Goal: Navigation & Orientation: Find specific page/section

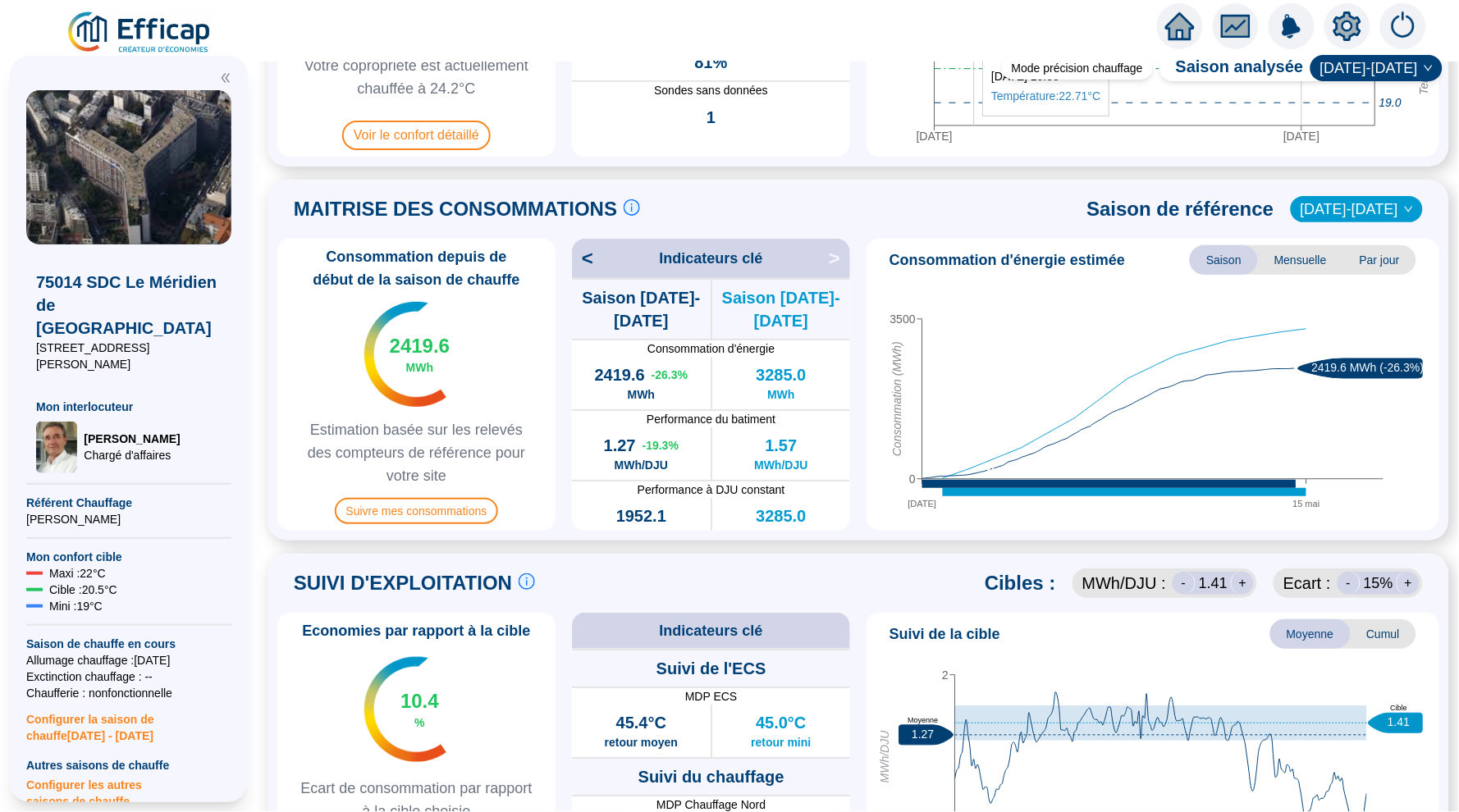
scroll to position [573, 0]
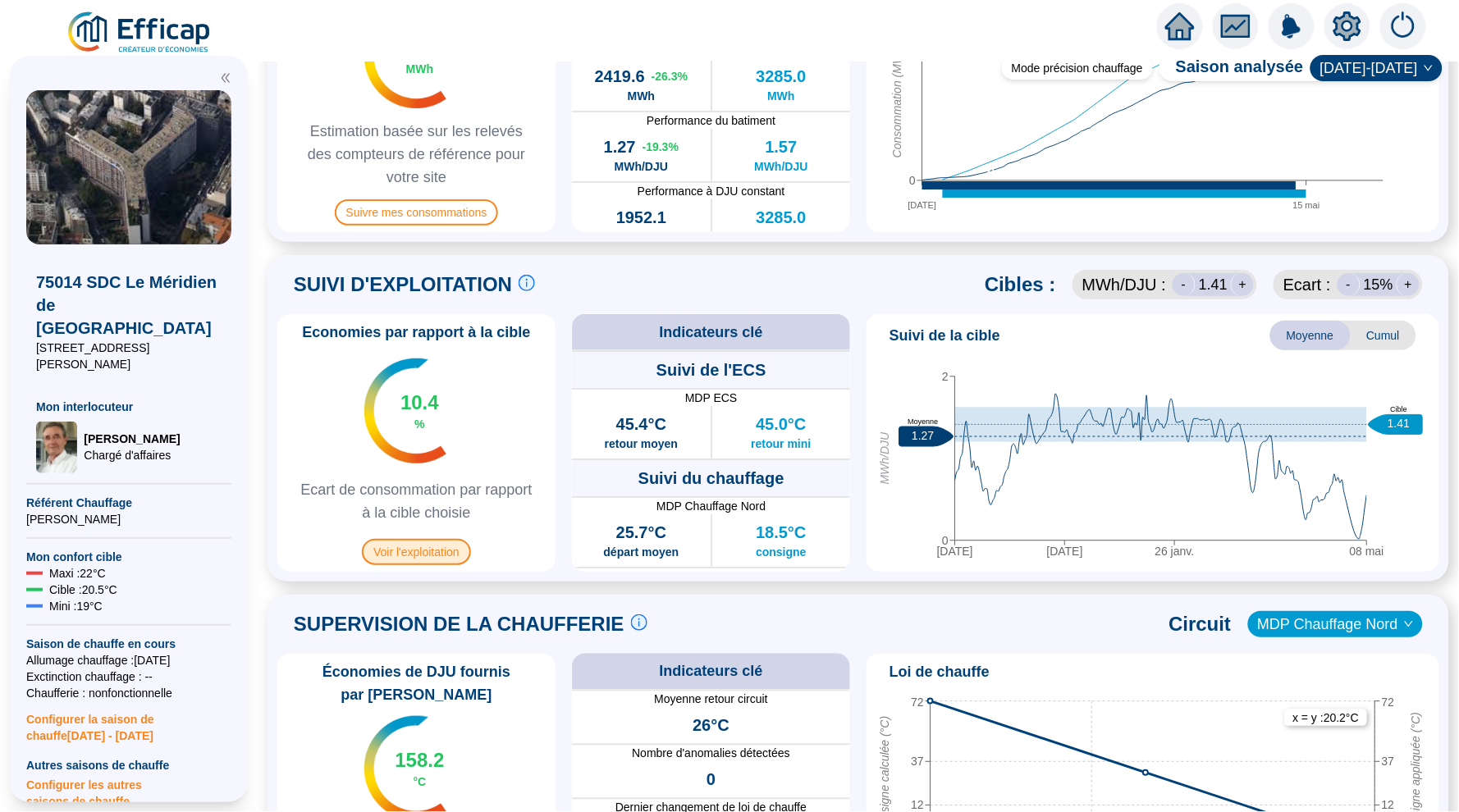
click at [437, 554] on span "Voir l'exploitation" at bounding box center [416, 552] width 109 height 26
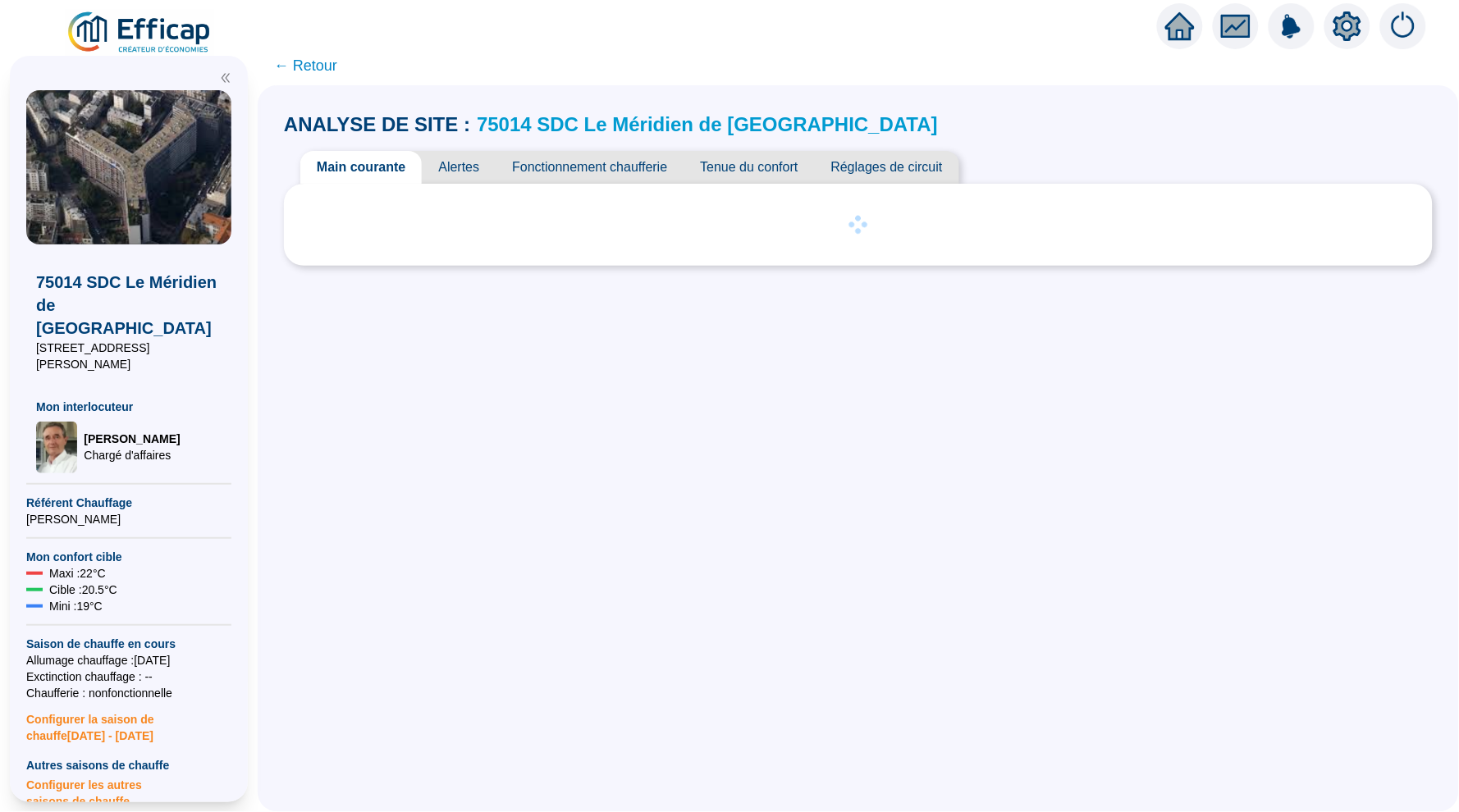
click at [1170, 31] on icon "home" at bounding box center [1180, 26] width 29 height 28
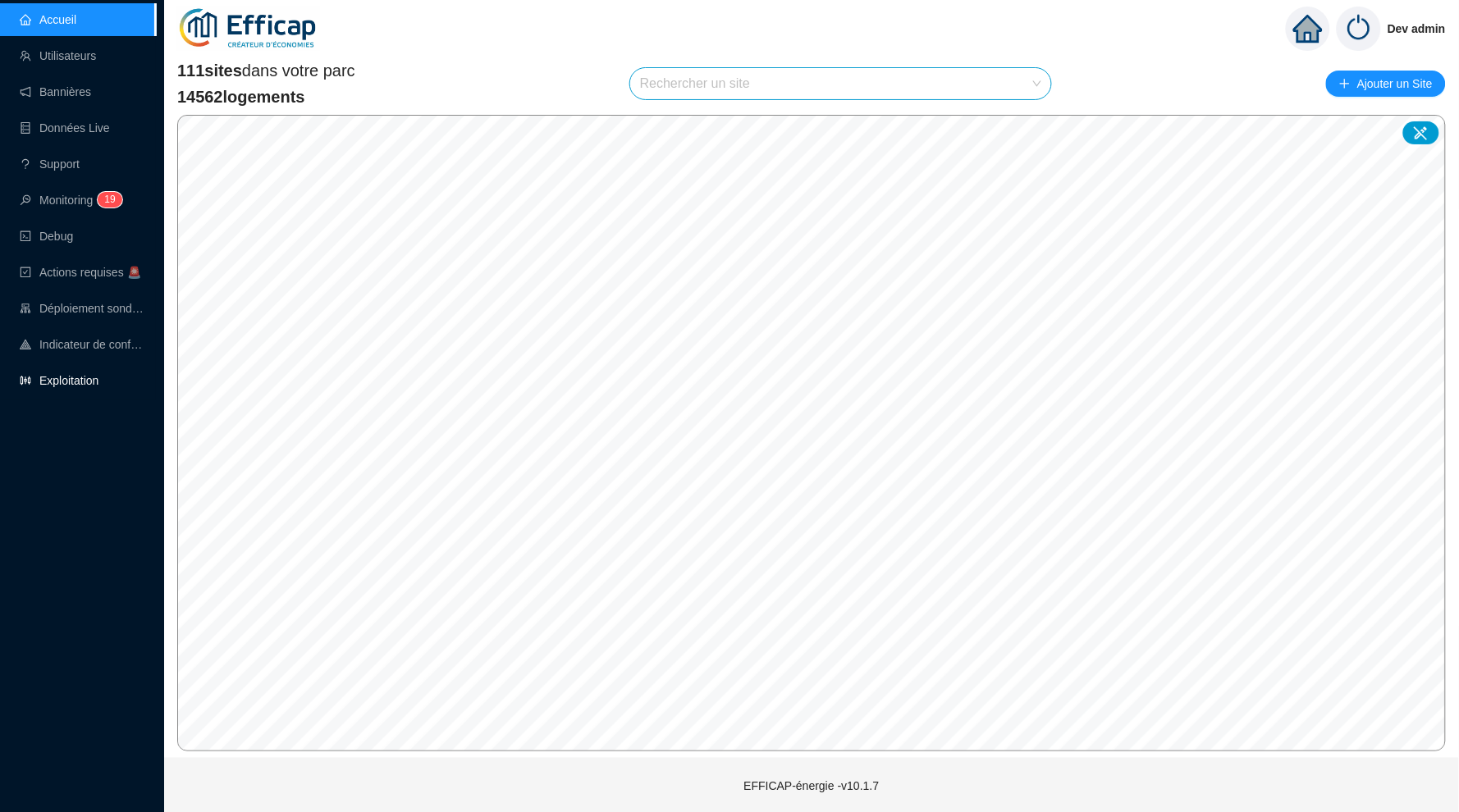
click at [81, 374] on link "Exploitation" at bounding box center [59, 380] width 78 height 13
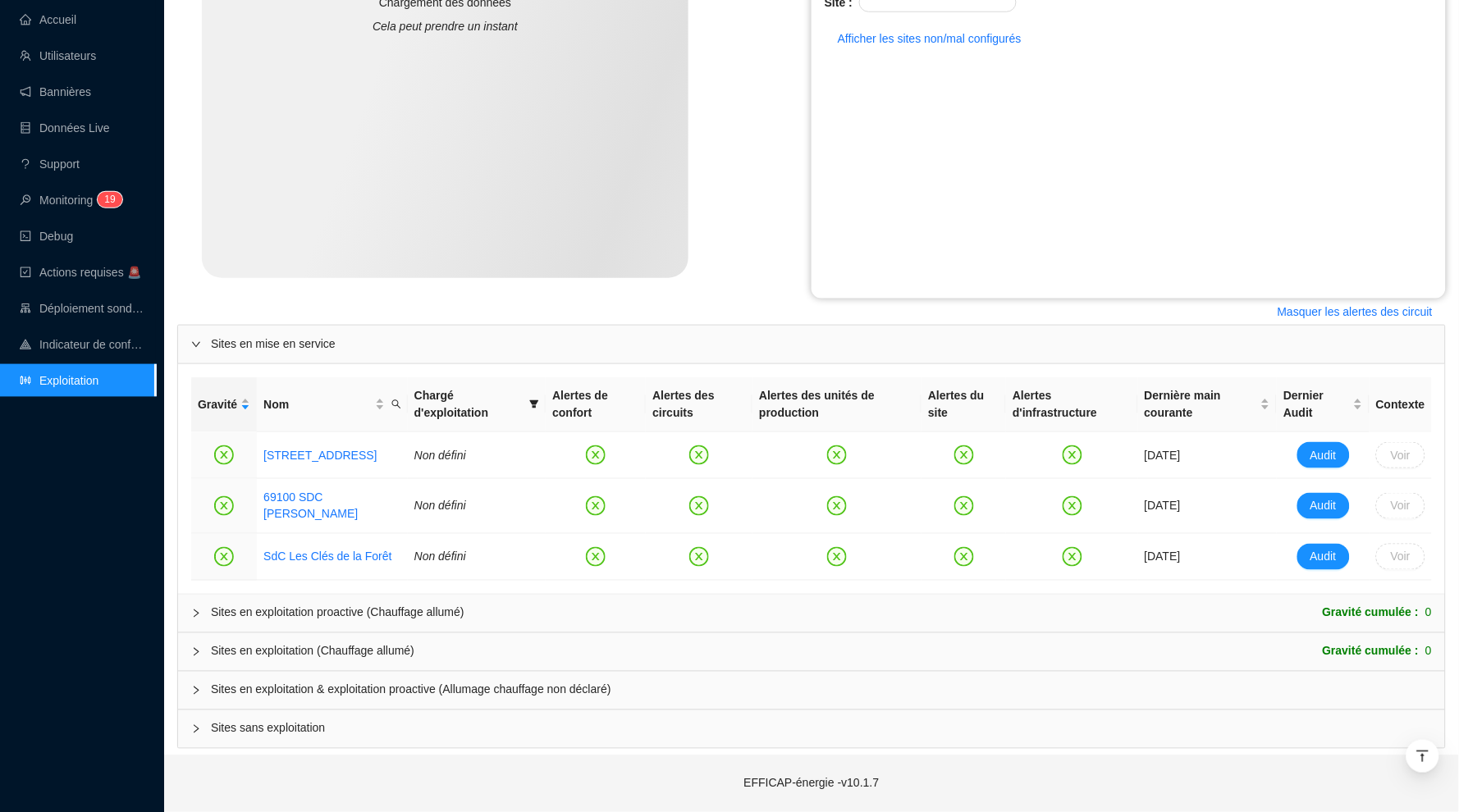
click at [305, 680] on div "Sites en exploitation & exploitation proactive (Allumage chauffage non déclaré)" at bounding box center [811, 691] width 1267 height 38
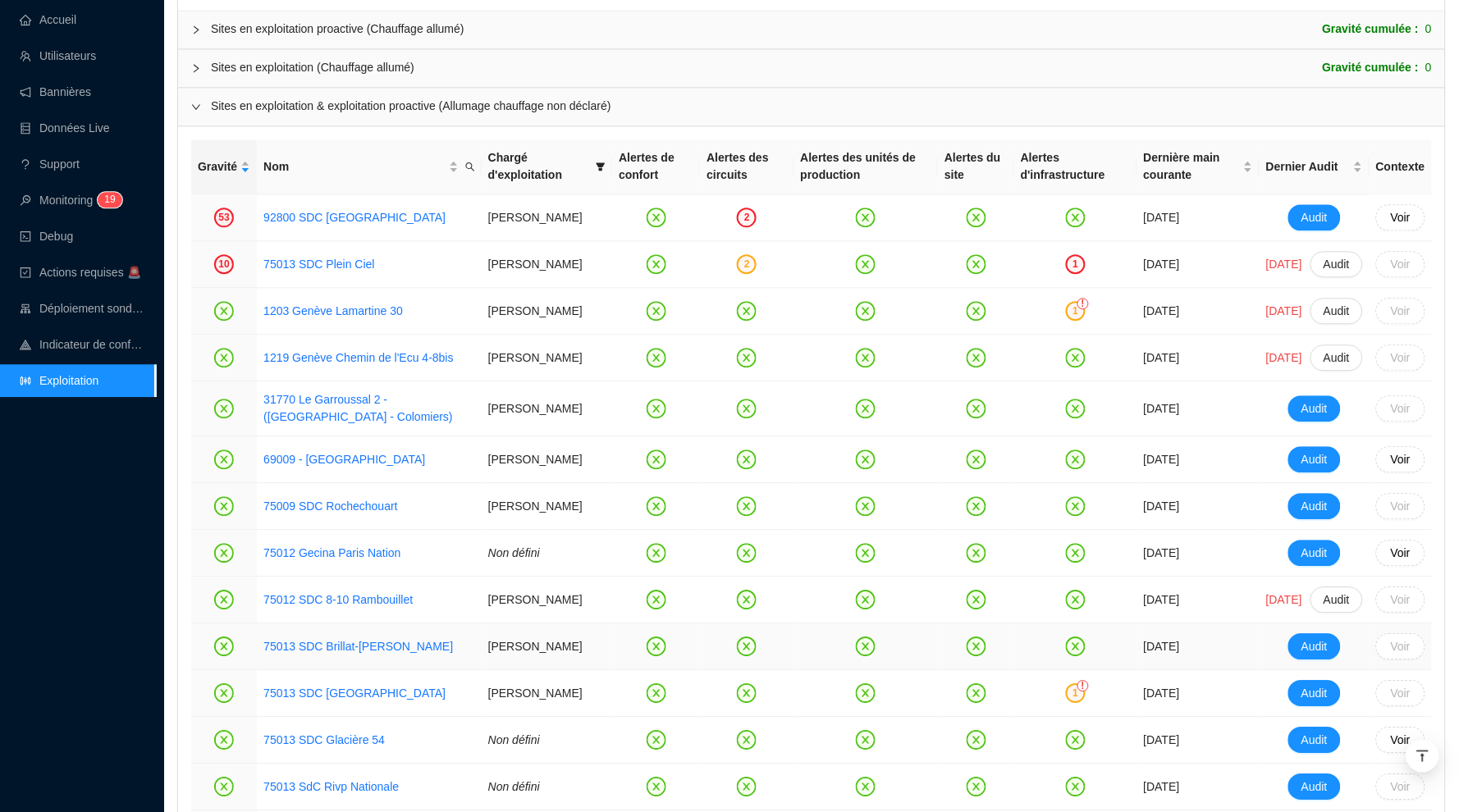
scroll to position [964, 0]
click at [77, 15] on link "Accueil" at bounding box center [48, 19] width 57 height 13
